Goal: Answer question/provide support: Answer question/provide support

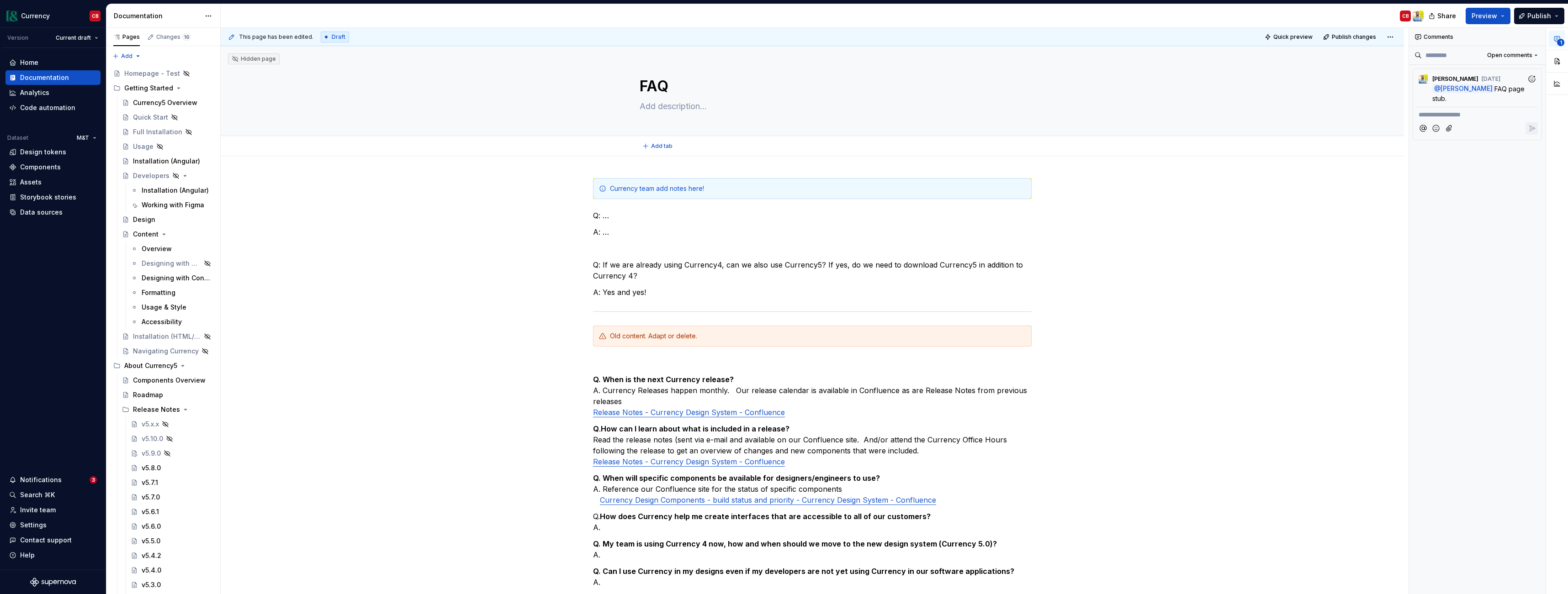
type textarea "*"
click at [630, 276] on p "Q: If we are already using Currency4, can we also use Currency5? If yes, do we …" at bounding box center [812, 270] width 439 height 22
click at [704, 286] on div "Currency team add notes here! Q: … A: … Q: If we are already using Currency4, c…" at bounding box center [812, 405] width 439 height 454
click at [1444, 80] on span "[PERSON_NAME]" at bounding box center [1455, 79] width 46 height 8
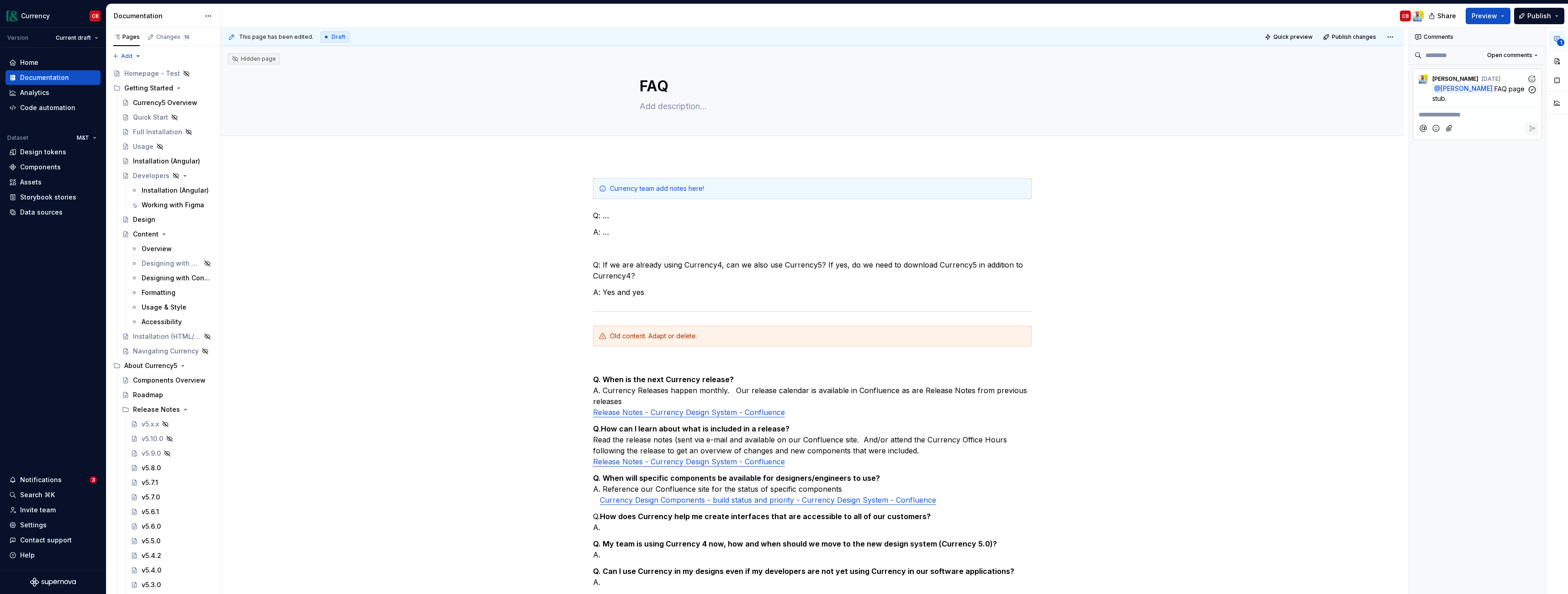
click at [1424, 80] on img at bounding box center [1424, 79] width 9 height 9
click at [1418, 16] on img at bounding box center [1418, 16] width 11 height 11
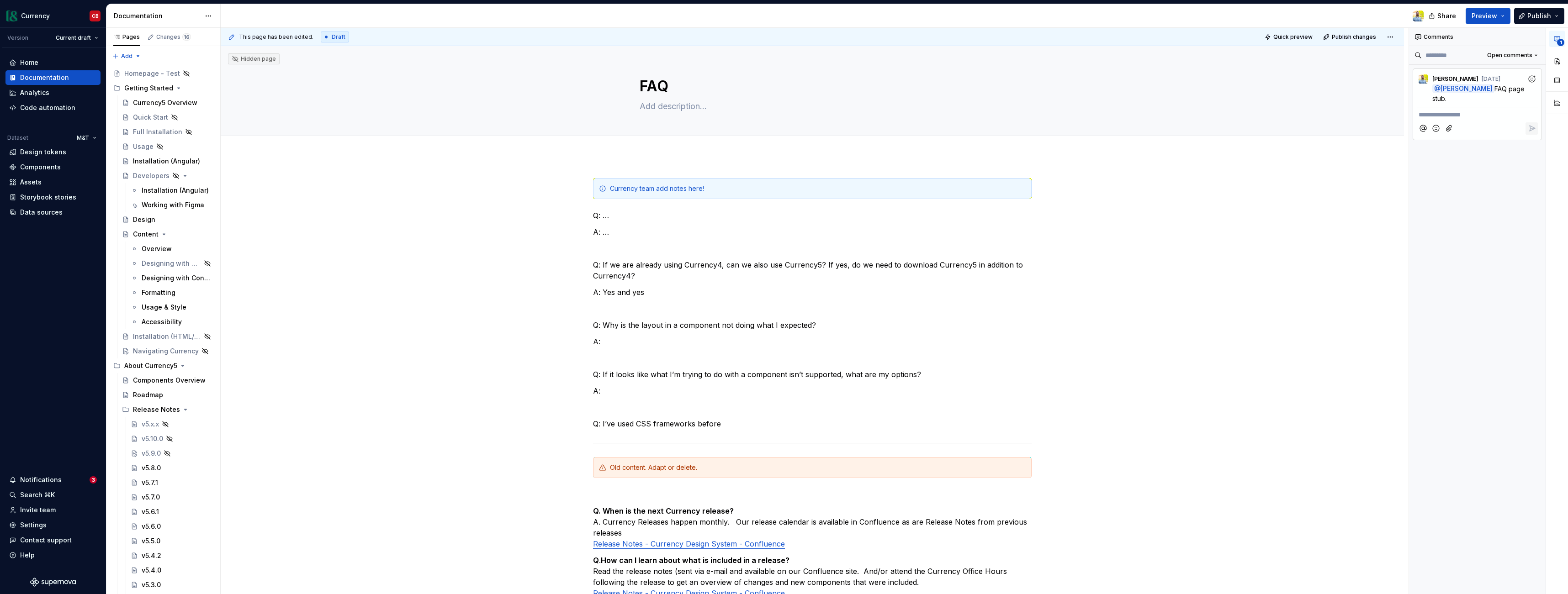
type textarea "*"
